Goal: Check status: Check status

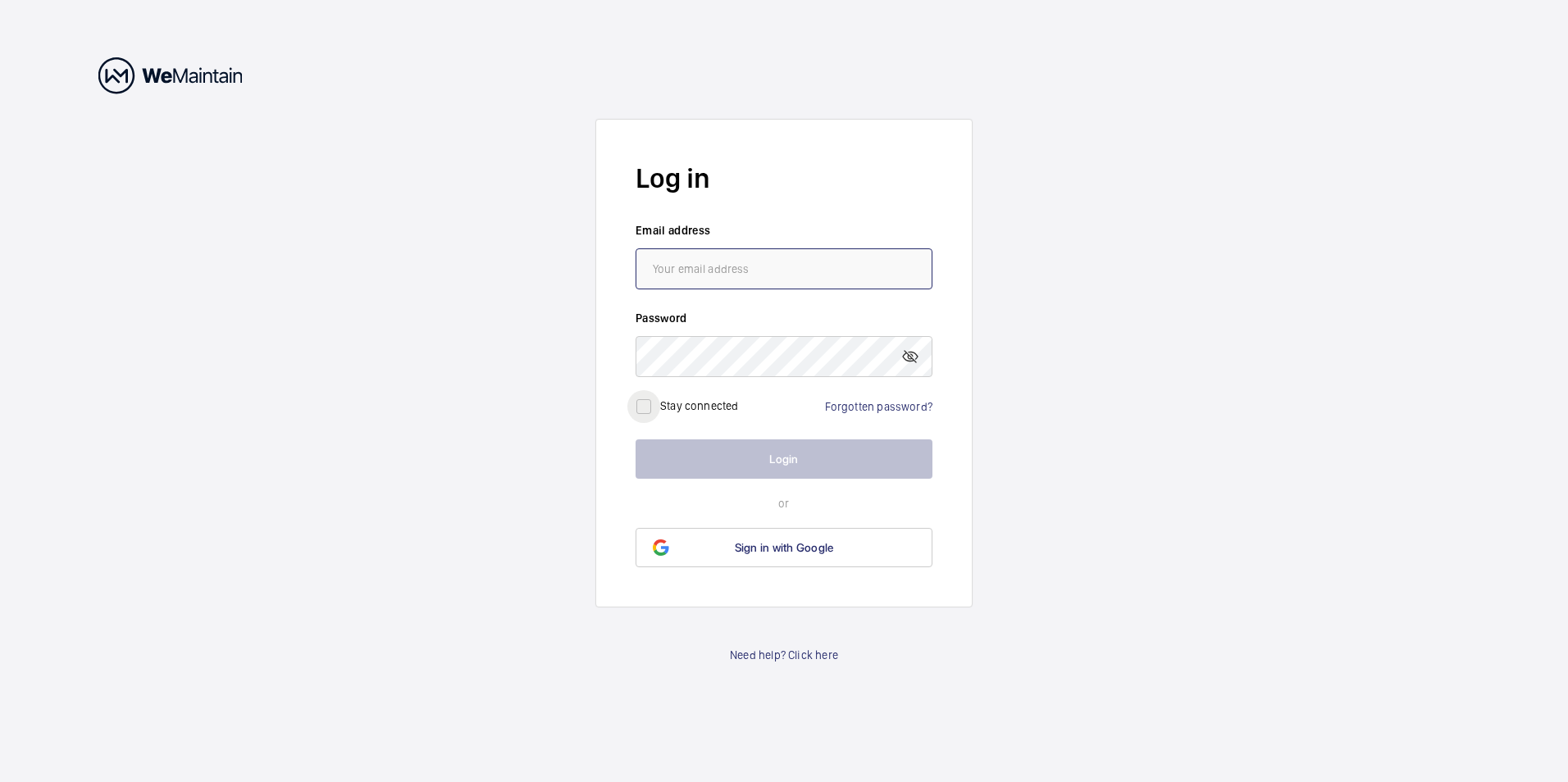
type input "[PERSON_NAME][EMAIL_ADDRESS][PERSON_NAME][DOMAIN_NAME]"
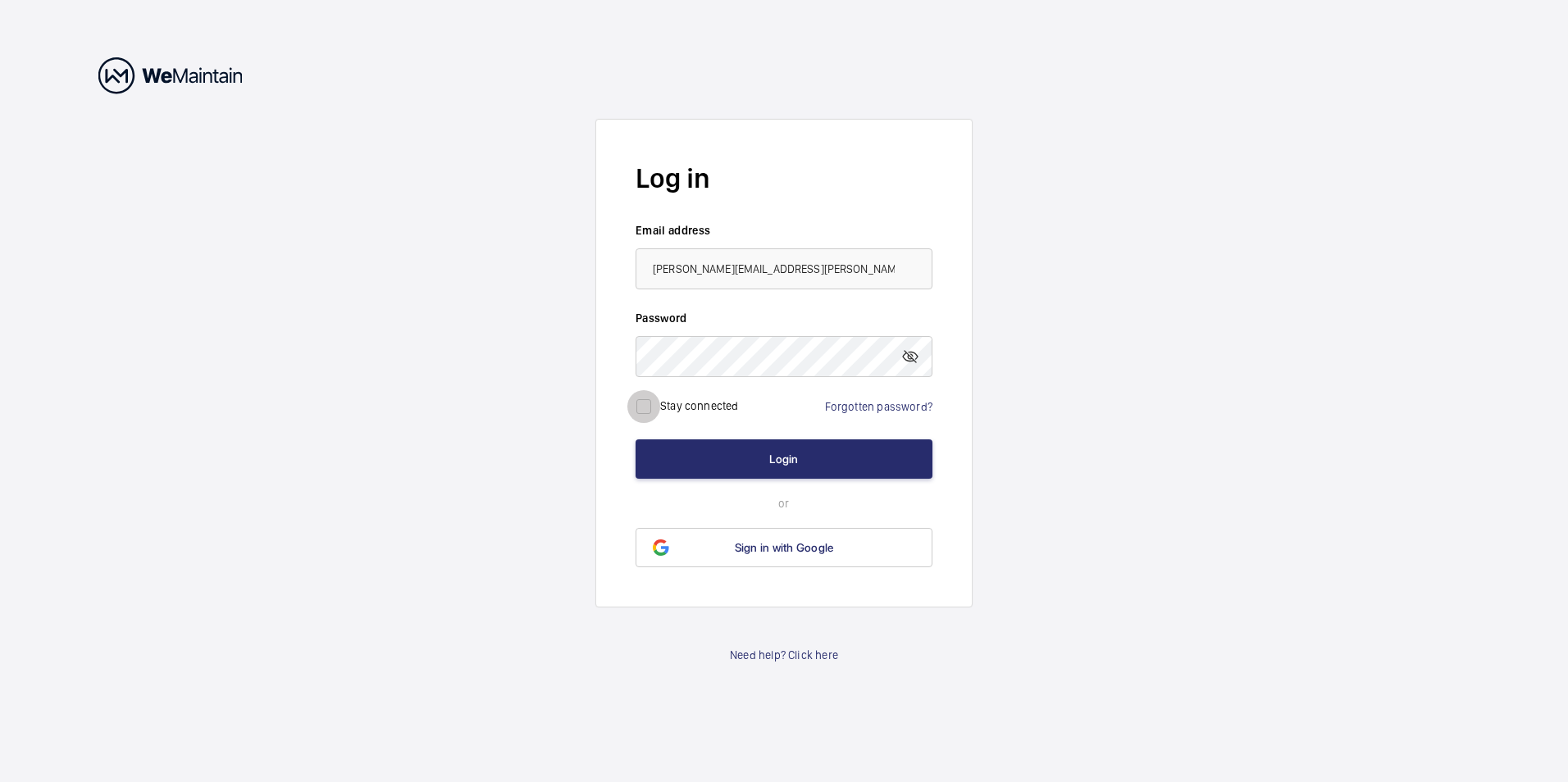
click at [640, 404] on input "checkbox" at bounding box center [643, 406] width 32 height 32
checkbox input "true"
click at [775, 455] on button "Login" at bounding box center [783, 459] width 297 height 39
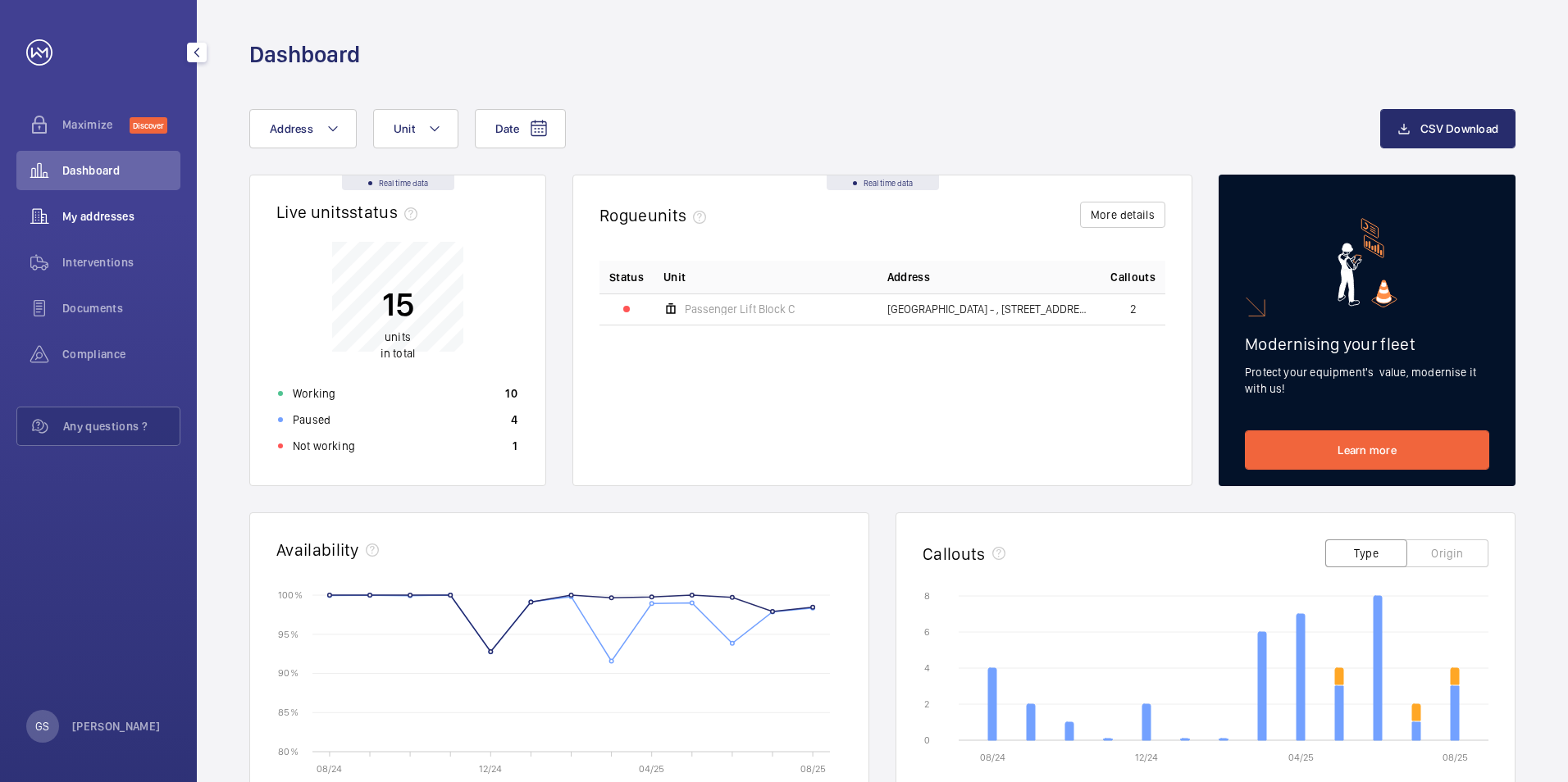
click at [115, 219] on span "My addresses" at bounding box center [122, 217] width 118 height 17
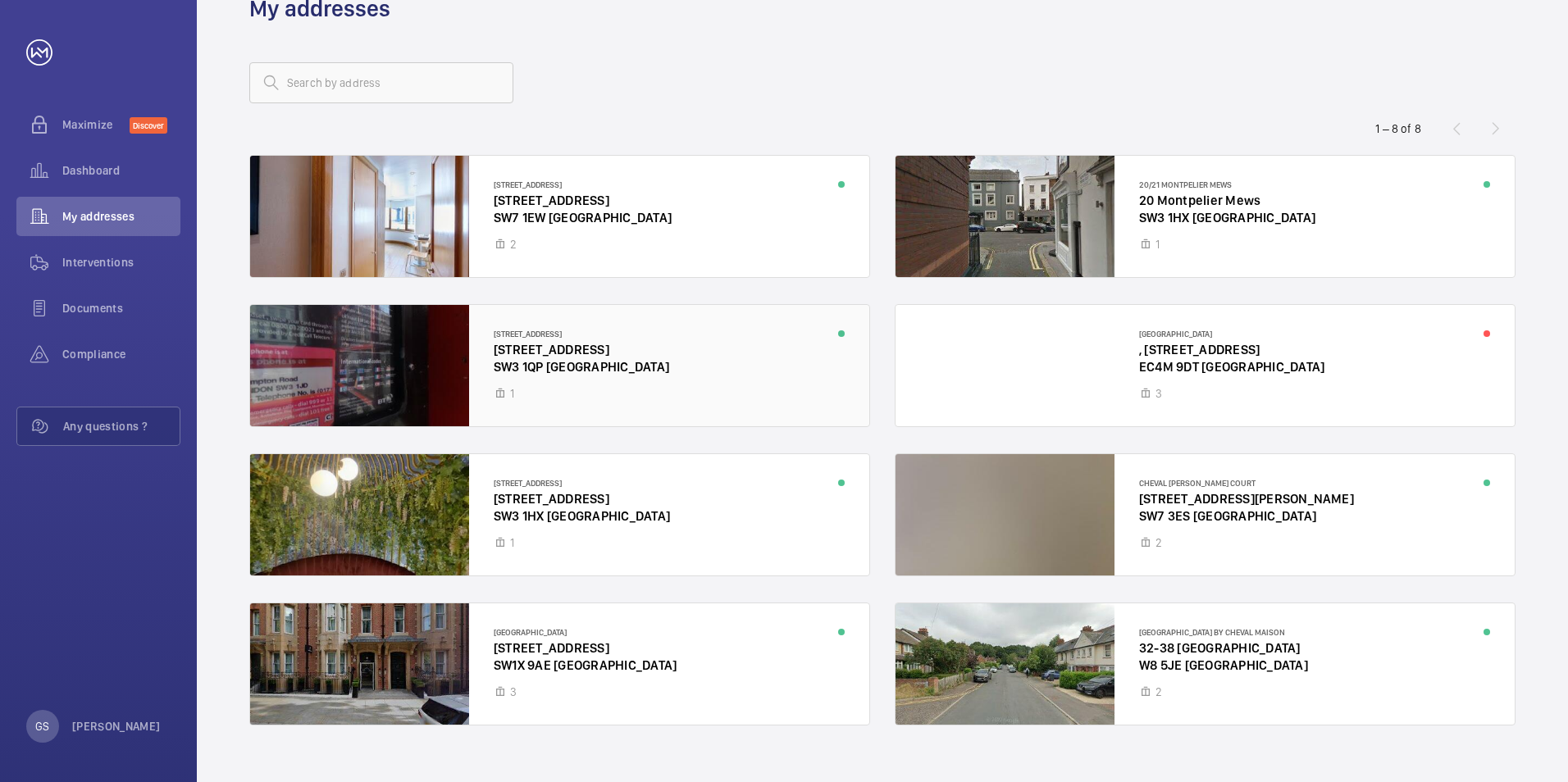
scroll to position [72, 0]
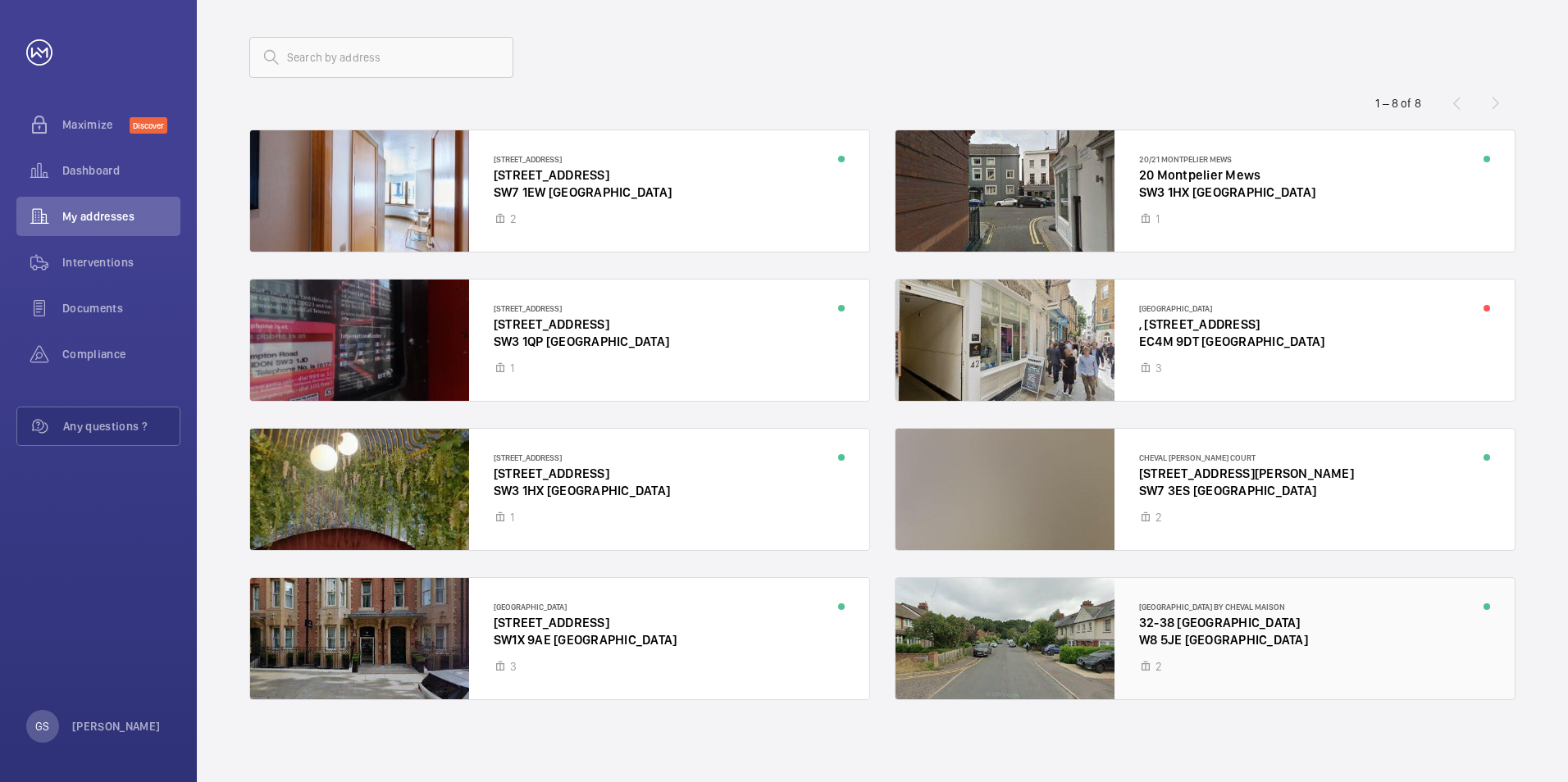
click at [1209, 630] on div at bounding box center [1205, 639] width 619 height 122
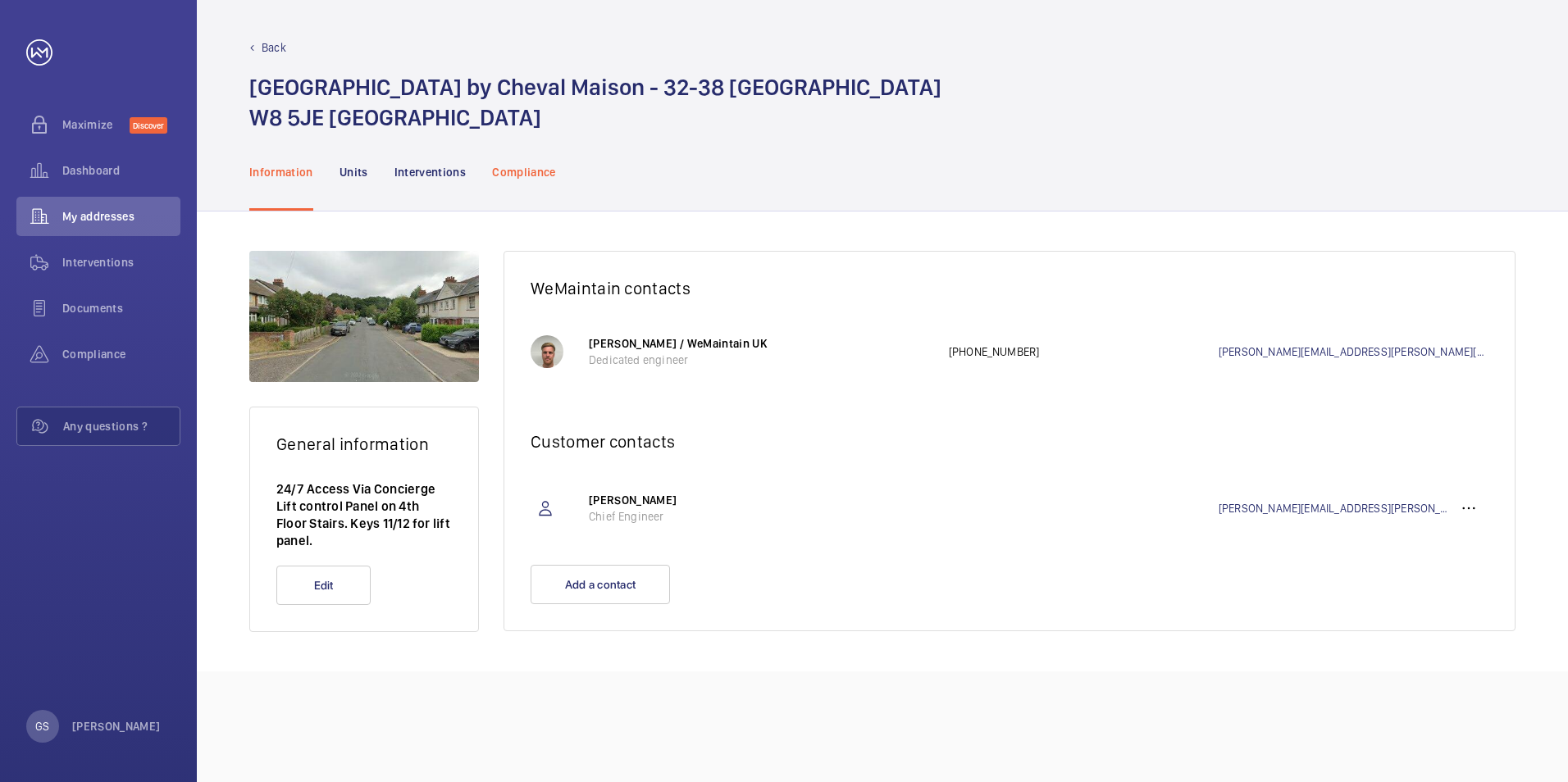
click at [508, 173] on p "Compliance" at bounding box center [523, 171] width 64 height 17
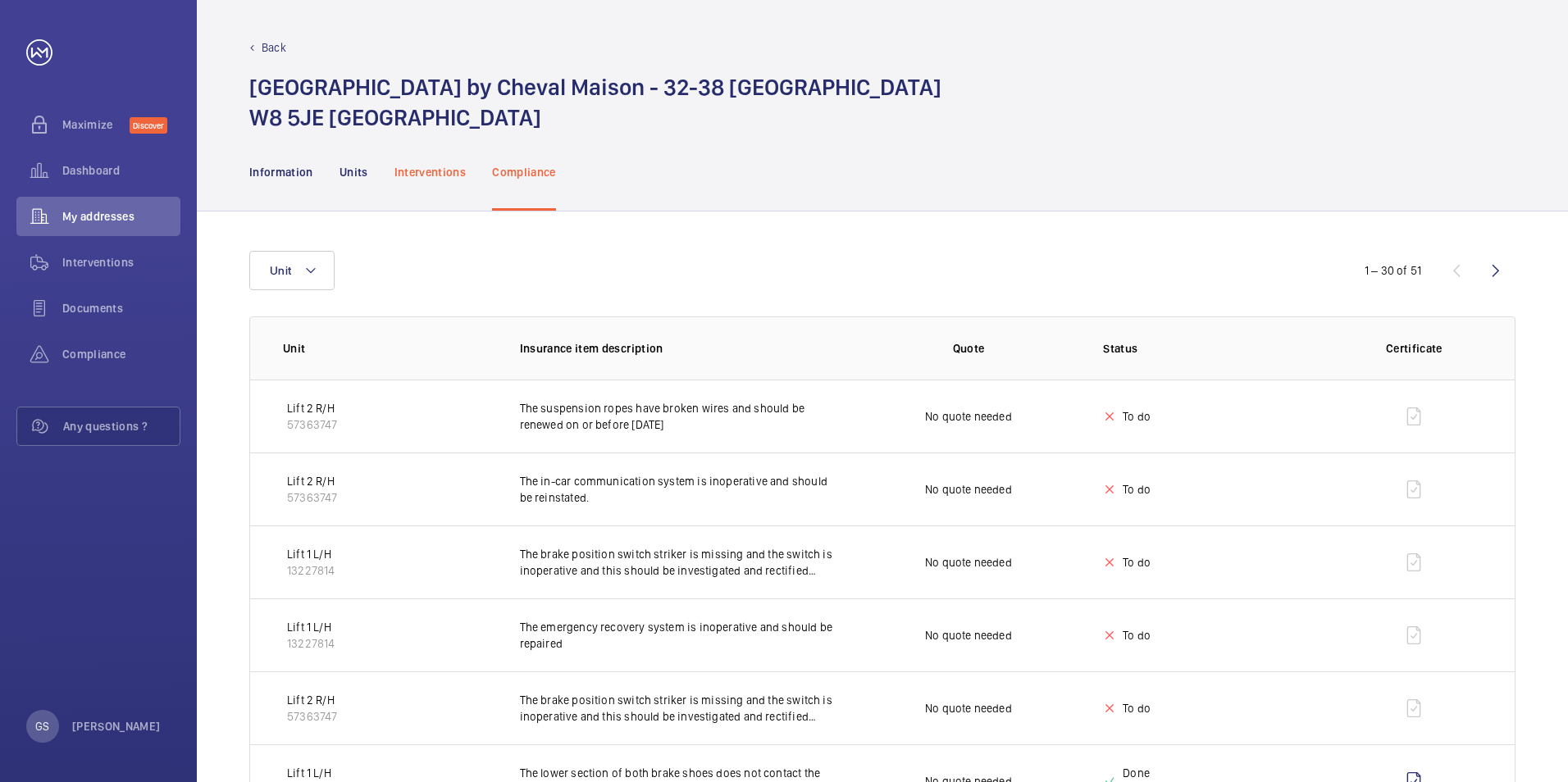
click at [413, 173] on p "Interventions" at bounding box center [430, 171] width 73 height 17
